Goal: Task Accomplishment & Management: Use online tool/utility

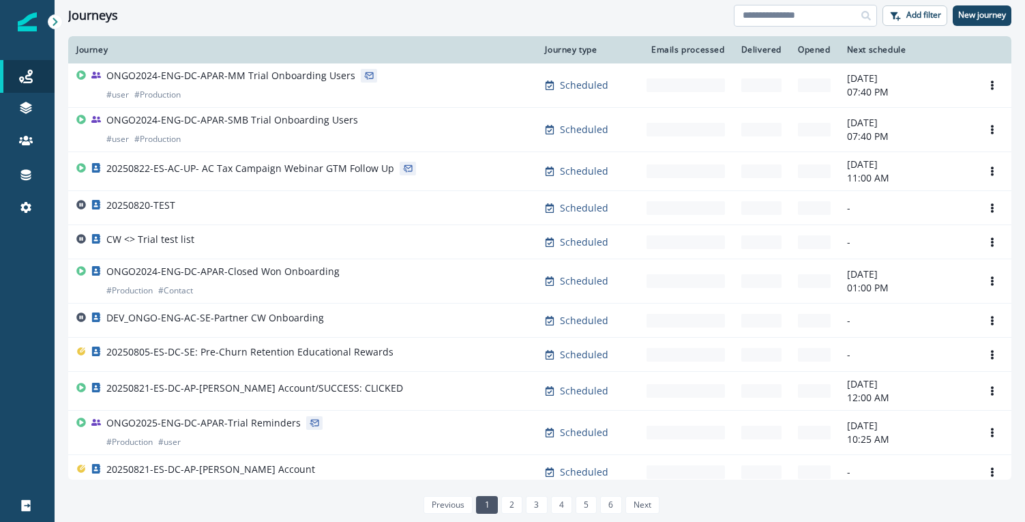
click at [791, 16] on input at bounding box center [805, 16] width 143 height 22
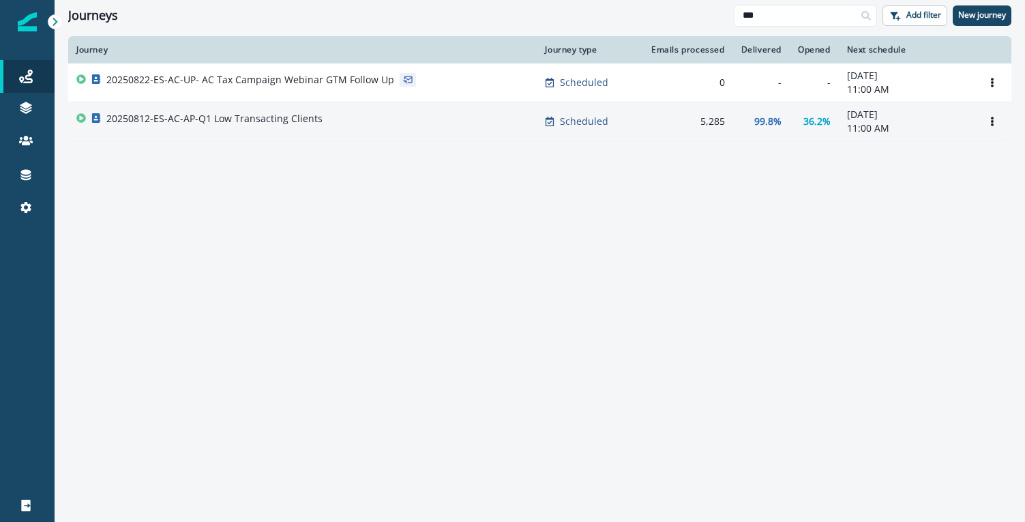
type input "***"
click at [280, 121] on p "20250812-ES-AC-AP-Q1 Low Transacting Clients" at bounding box center [214, 119] width 216 height 14
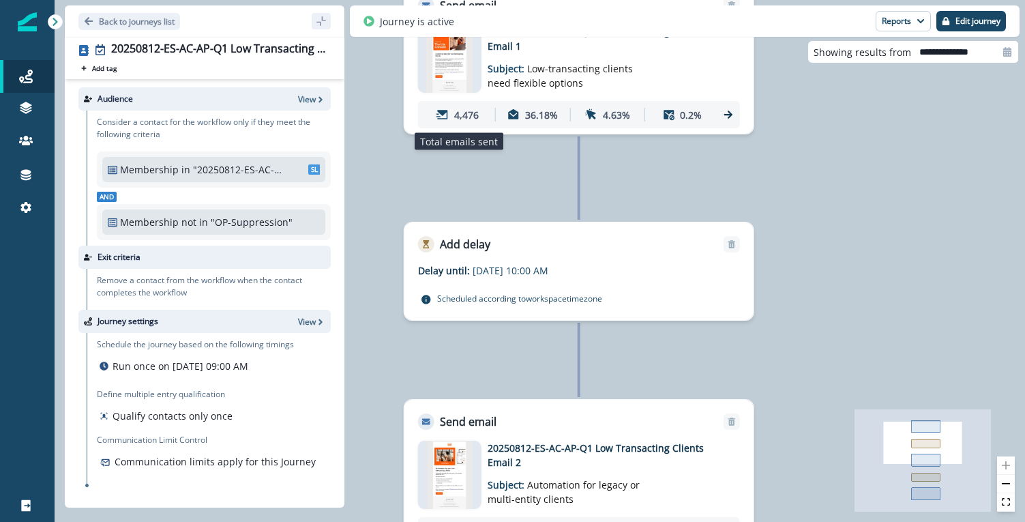
click at [456, 108] on p "4,476" at bounding box center [466, 115] width 25 height 14
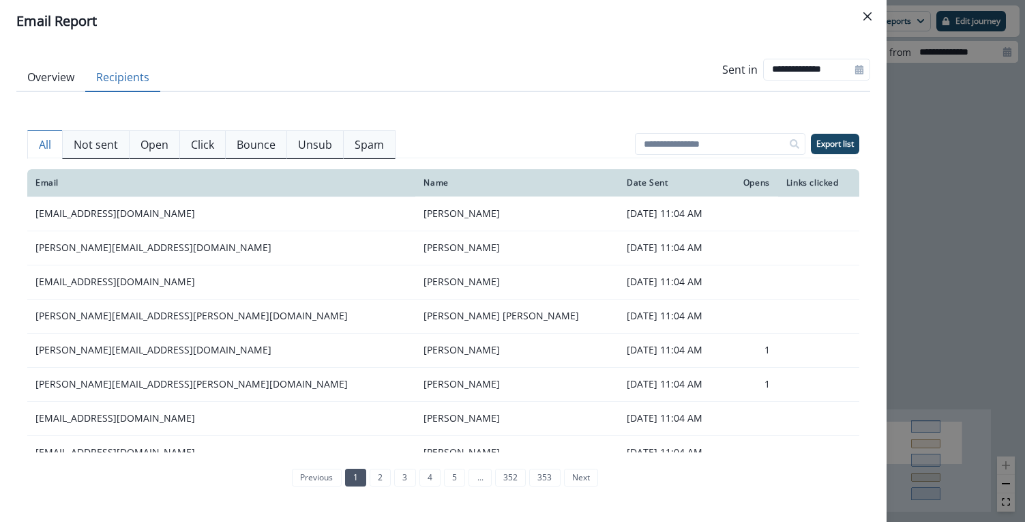
click at [134, 78] on button "Recipients" at bounding box center [122, 77] width 75 height 29
click at [842, 144] on p "Export list" at bounding box center [834, 144] width 37 height 10
